Goal: Task Accomplishment & Management: Use online tool/utility

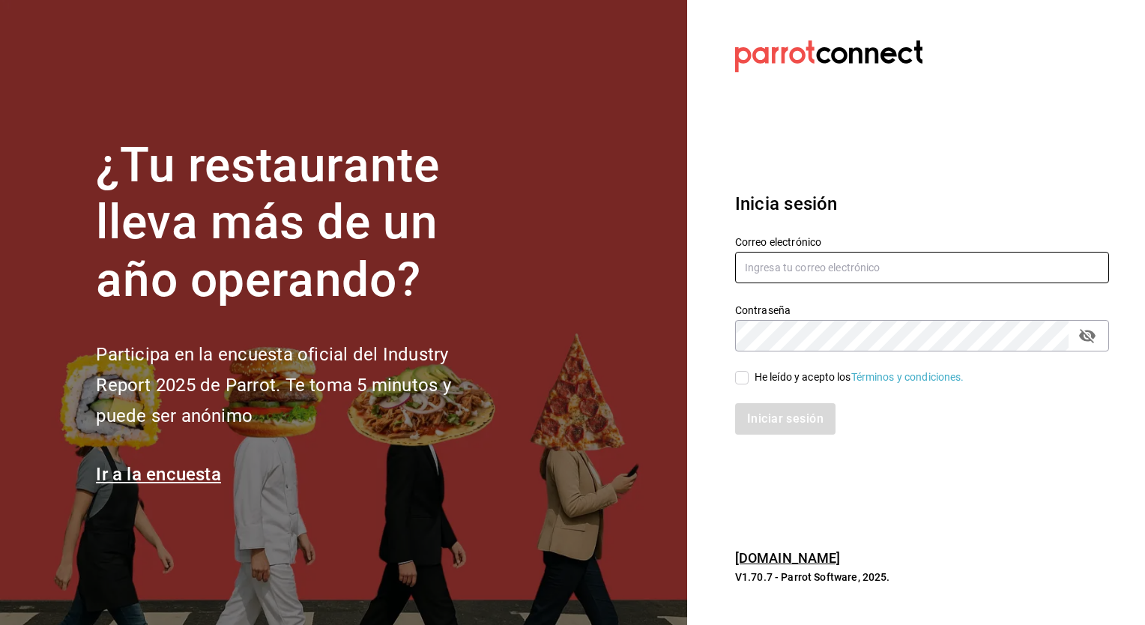
type input "[EMAIL_ADDRESS][DOMAIN_NAME]"
click at [741, 385] on div "Iniciar sesión" at bounding box center [913, 409] width 392 height 49
click at [741, 382] on input "He leído y acepto los Términos y condiciones." at bounding box center [741, 377] width 13 height 13
checkbox input "true"
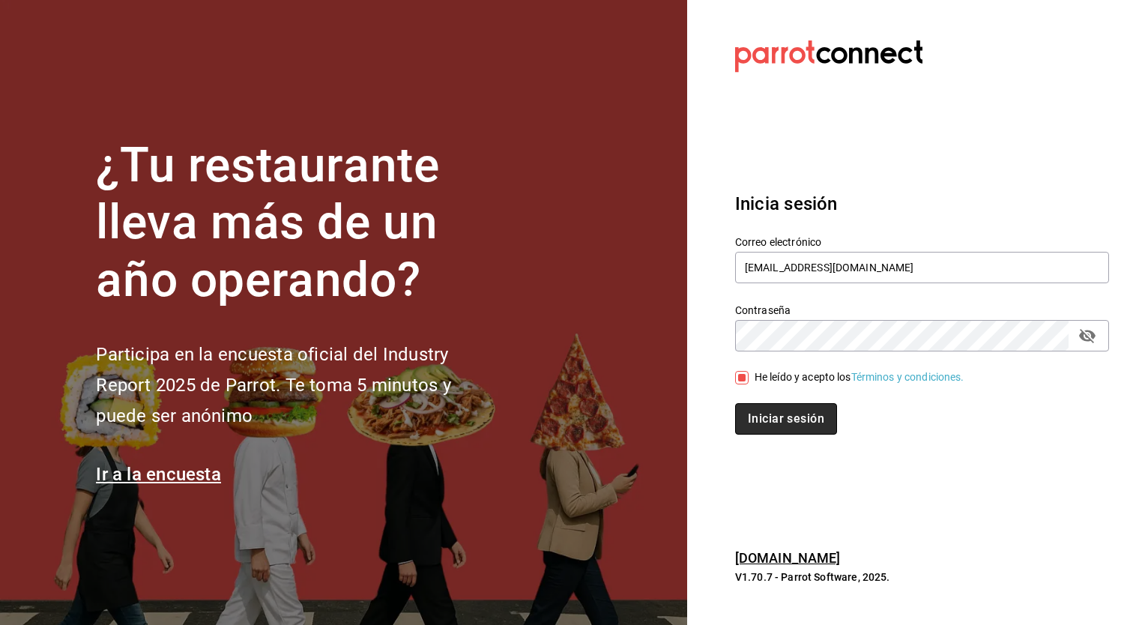
click at [774, 412] on button "Iniciar sesión" at bounding box center [786, 418] width 102 height 31
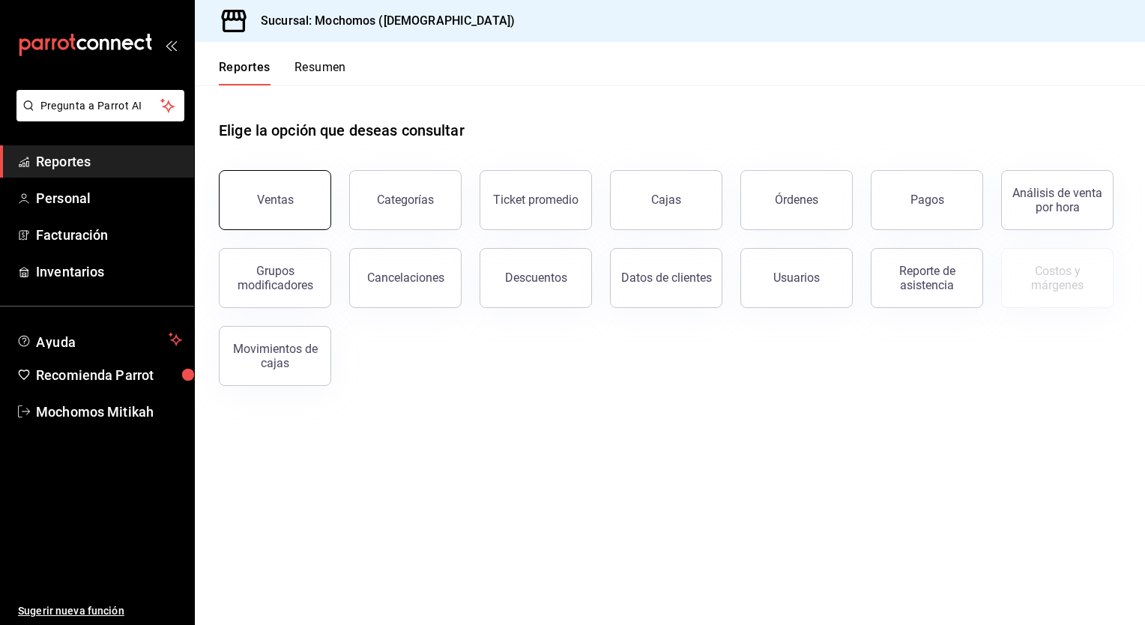
click at [277, 207] on button "Ventas" at bounding box center [275, 200] width 112 height 60
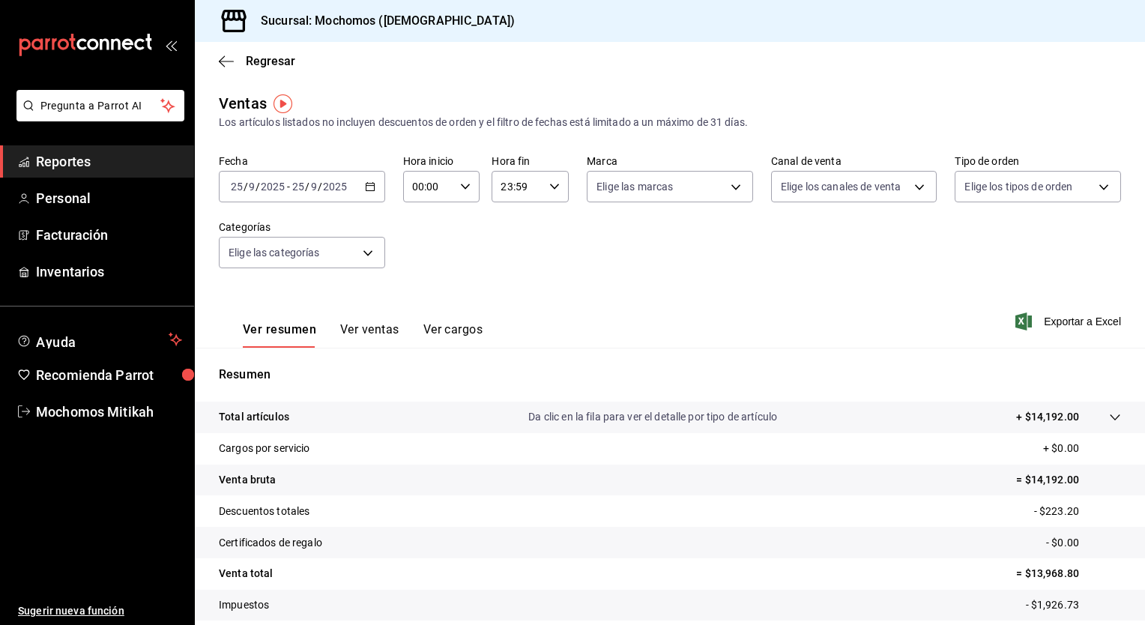
click at [372, 181] on div "2025-09-25 25 / 9 / 2025 - 2025-09-25 25 / 9 / 2025" at bounding box center [302, 186] width 166 height 31
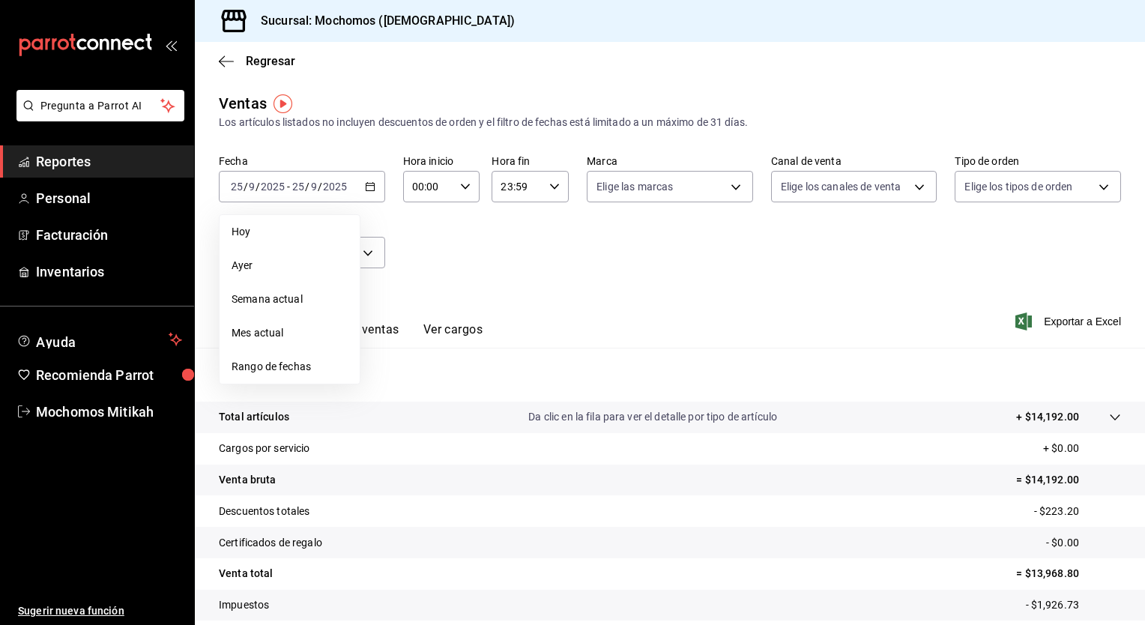
click at [268, 364] on span "Rango de fechas" at bounding box center [290, 367] width 116 height 16
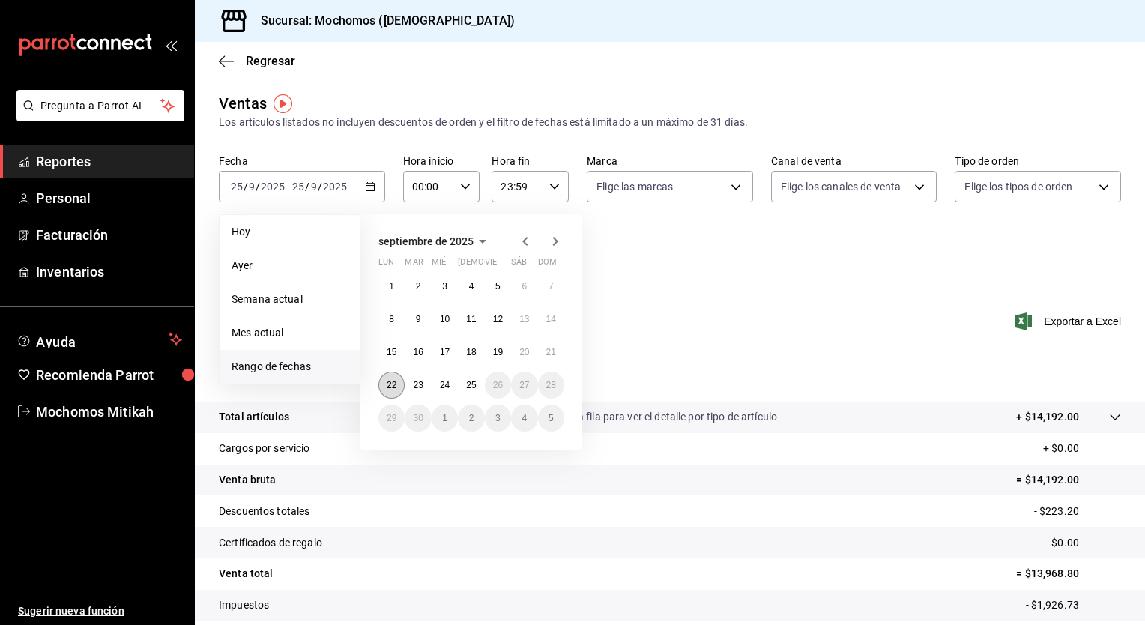
click at [391, 386] on abbr "22" at bounding box center [392, 385] width 10 height 10
click at [469, 380] on abbr "25" at bounding box center [471, 385] width 10 height 10
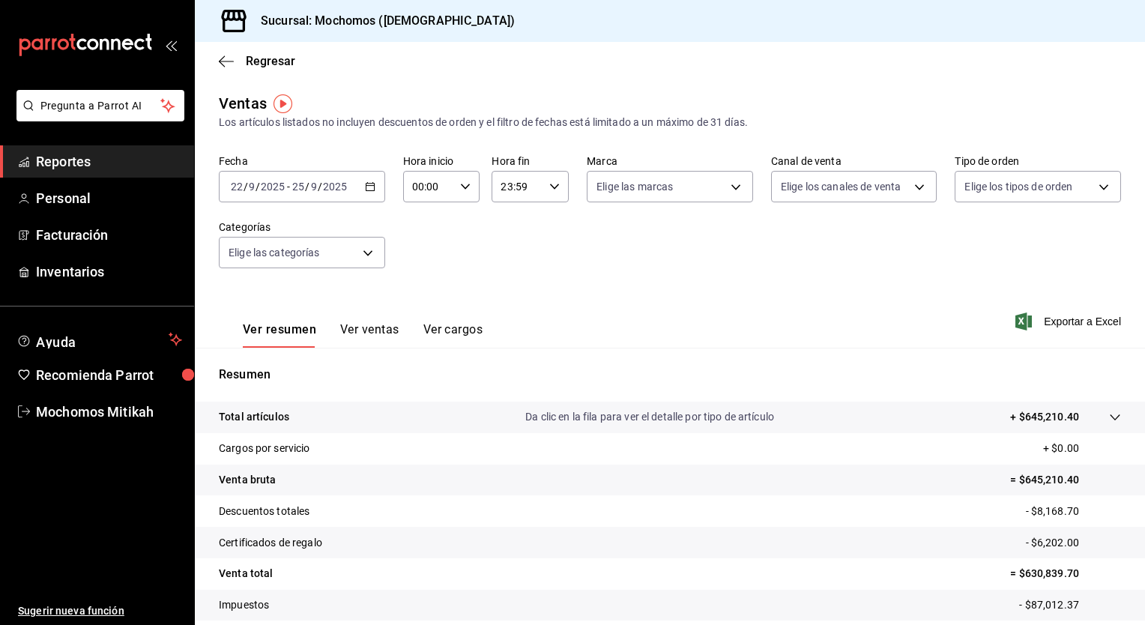
click at [461, 184] on icon "button" at bounding box center [465, 186] width 10 height 10
click at [420, 286] on span "05" at bounding box center [420, 289] width 14 height 12
type input "05:00"
click at [462, 223] on span "00" at bounding box center [458, 225] width 14 height 12
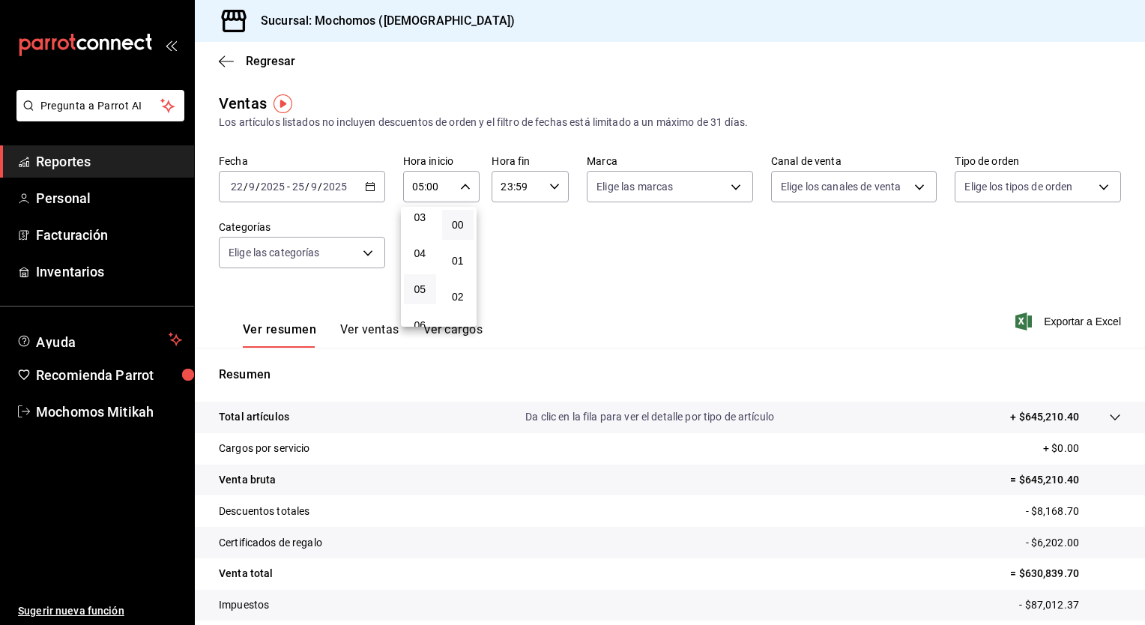
click at [575, 274] on div at bounding box center [572, 312] width 1145 height 625
click at [548, 178] on div "23:59 Hora fin" at bounding box center [530, 186] width 77 height 31
click at [511, 313] on button "05" at bounding box center [508, 318] width 32 height 30
click at [544, 229] on span "00" at bounding box center [546, 225] width 14 height 12
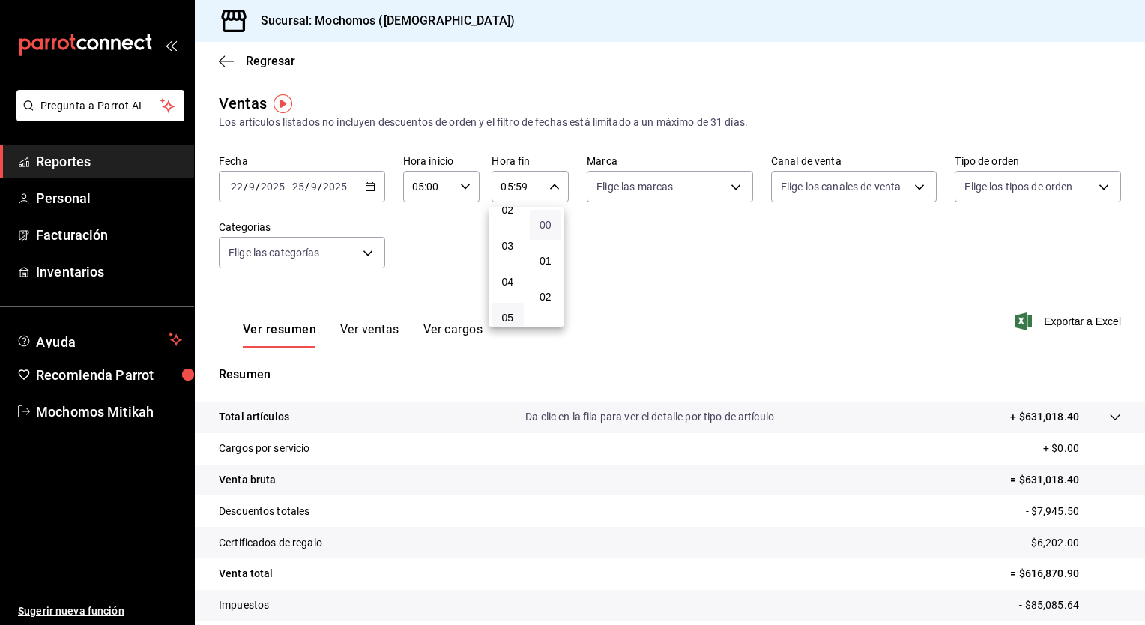
type input "05:00"
click at [647, 253] on div at bounding box center [572, 312] width 1145 height 625
click at [1058, 325] on span "Exportar a Excel" at bounding box center [1070, 322] width 103 height 18
